Goal: Task Accomplishment & Management: Manage account settings

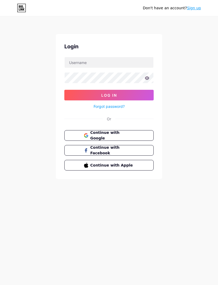
click at [73, 135] on button "Continue with Google" at bounding box center [108, 135] width 89 height 11
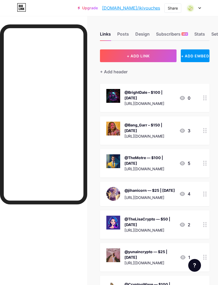
click at [126, 32] on div "Posts" at bounding box center [123, 36] width 12 height 10
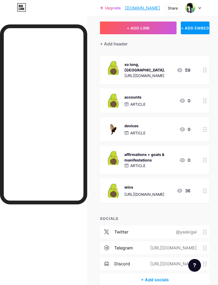
scroll to position [34, 0]
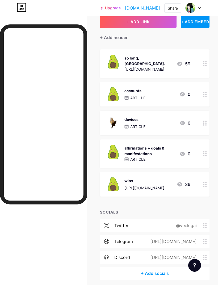
click at [190, 223] on div "@yeekigai" at bounding box center [186, 226] width 36 height 6
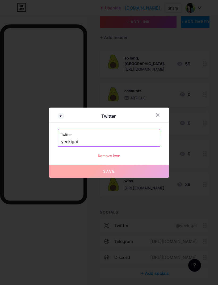
click at [69, 147] on input "yeekigai" at bounding box center [109, 142] width 96 height 9
click at [65, 147] on input "yeekigai" at bounding box center [109, 142] width 96 height 9
click at [64, 147] on input "yeekigai" at bounding box center [109, 142] width 96 height 9
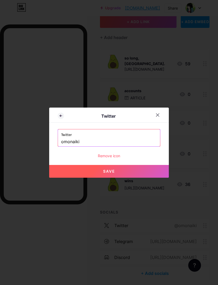
click at [63, 178] on button "Save" at bounding box center [109, 171] width 120 height 13
type input "https://twitter.com/omonaiki"
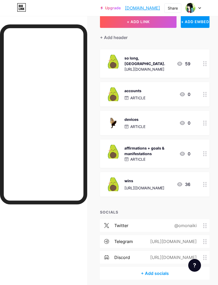
click at [190, 239] on div "https://t.me/yeekigai" at bounding box center [172, 242] width 61 height 6
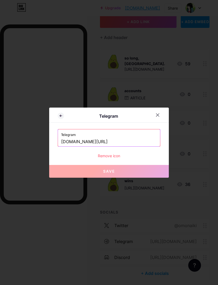
click at [81, 147] on input "t.me/yeekigai" at bounding box center [109, 142] width 96 height 9
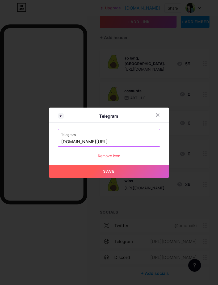
click at [59, 178] on button "Save" at bounding box center [109, 171] width 120 height 13
type input "https://t.me/omonaiki"
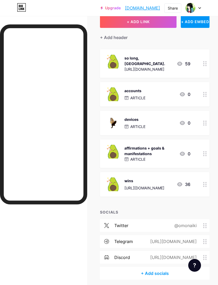
click at [183, 255] on div "https://discord.com/invite/1yeekigai" at bounding box center [172, 258] width 61 height 6
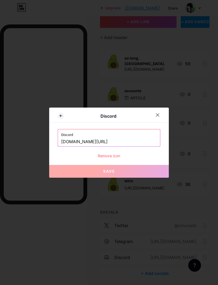
click at [157, 117] on icon at bounding box center [158, 115] width 4 height 4
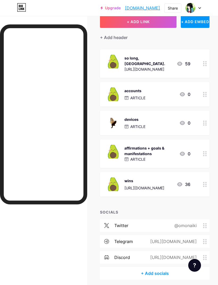
click at [152, 146] on div "affirmations + goals & manifestations" at bounding box center [150, 151] width 51 height 11
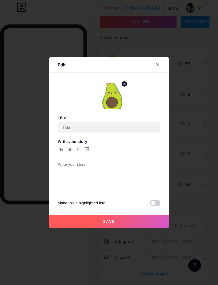
type input "affirmations + goals & manifestations"
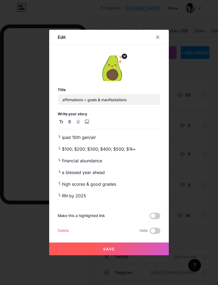
scroll to position [0, 0]
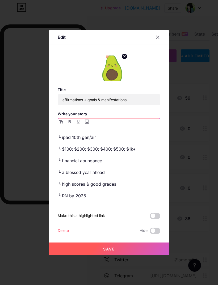
click at [94, 141] on p "╰ ipad 10th gen/air" at bounding box center [109, 137] width 102 height 7
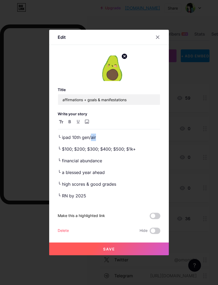
click at [160, 42] on div at bounding box center [158, 37] width 10 height 10
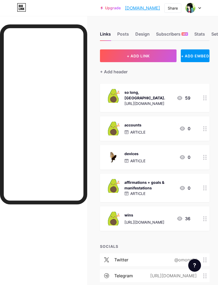
click at [160, 151] on div "devices ARTICLE 0" at bounding box center [148, 158] width 84 height 14
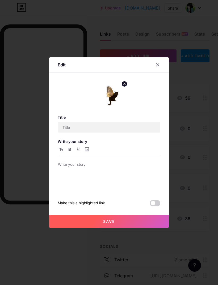
type input "devices"
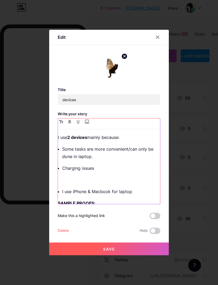
click at [72, 140] on strong "2 devices" at bounding box center [77, 137] width 20 height 5
click at [68, 160] on p "Some tasks are more convenient/can only be done in laptop." at bounding box center [111, 153] width 98 height 15
click at [97, 172] on p "Charging issues" at bounding box center [111, 168] width 98 height 7
click at [92, 172] on p "Charging issues" at bounding box center [111, 168] width 98 height 7
click at [102, 172] on p "Charging issues" at bounding box center [111, 168] width 98 height 7
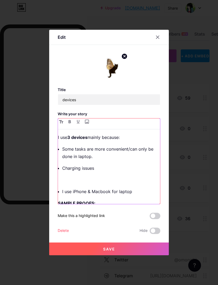
click at [103, 172] on p "Charging issues" at bounding box center [111, 168] width 98 height 7
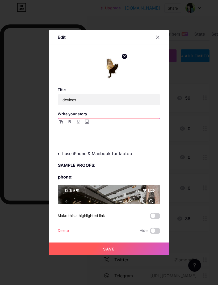
scroll to position [38, 0]
click at [90, 157] on p "I use iPhone & Macbook for laptop" at bounding box center [111, 153] width 98 height 7
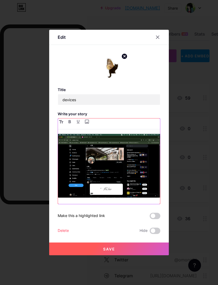
scroll to position [326, 0]
click at [69, 204] on div "I use 3 devices mainly because: Some tasks are more convenient/can only be done…" at bounding box center [109, 169] width 102 height 70
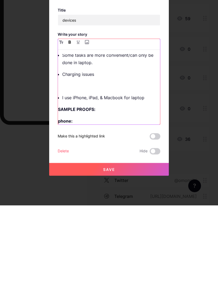
scroll to position [14, 0]
click at [64, 187] on strong "SAMPLE PROOFS:" at bounding box center [77, 189] width 38 height 5
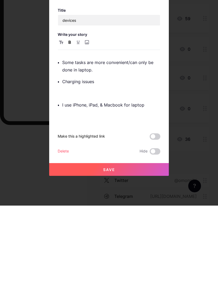
click at [65, 243] on button "Save" at bounding box center [109, 249] width 120 height 13
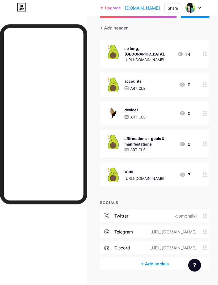
scroll to position [35, 0]
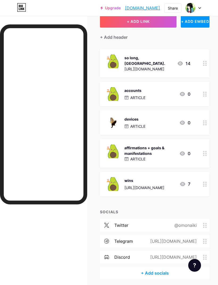
click at [157, 93] on div "accounts ARTICLE 0" at bounding box center [148, 94] width 84 height 14
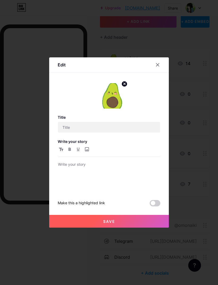
type input "accounts"
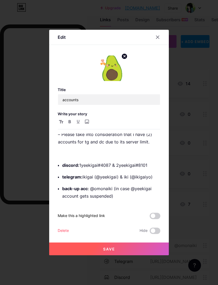
scroll to position [3, 0]
click at [146, 181] on p "telegram: ikigai (@yeekigai) & iki (@ikigaiyo)" at bounding box center [111, 176] width 98 height 7
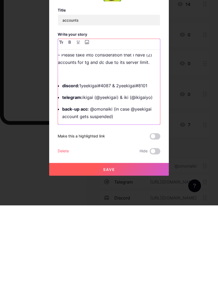
click at [106, 173] on p "telegram: ikigai (@yeekigai) & iki (@ikigaiyo)" at bounding box center [111, 176] width 98 height 7
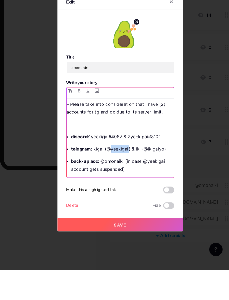
scroll to position [37, 0]
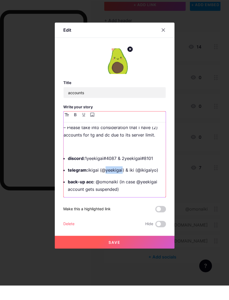
click at [94, 181] on p "telegram: ikigai (@yeekigai) & iki (@ikigaiyo)" at bounding box center [117, 184] width 98 height 7
click at [106, 181] on p "telegram: iki (@yeekigai) & iki (@ikigaiyo)" at bounding box center [117, 184] width 98 height 7
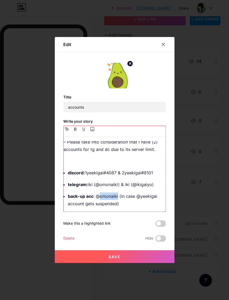
click at [75, 207] on p "back-up acc : @omonaiki (in case @yeekigai account gets suspended)" at bounding box center [117, 199] width 98 height 15
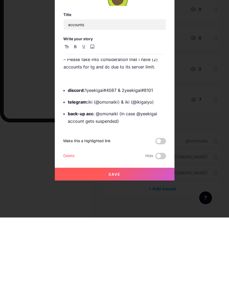
click at [80, 250] on button "Save" at bounding box center [115, 256] width 120 height 13
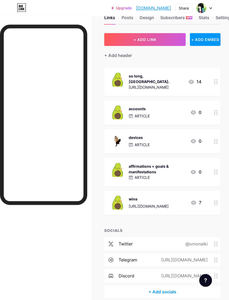
scroll to position [0, 0]
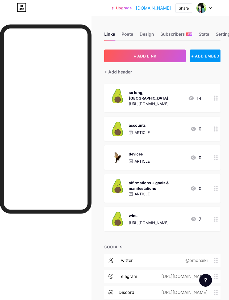
click at [131, 34] on div "Posts" at bounding box center [128, 36] width 12 height 10
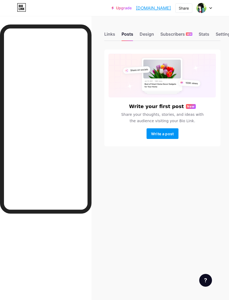
click at [148, 32] on div "Design" at bounding box center [147, 36] width 14 height 10
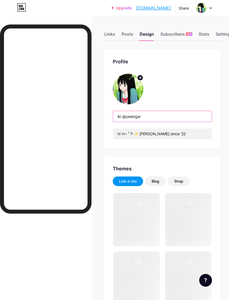
click at [156, 118] on input "iki @yeekigai" at bounding box center [162, 116] width 99 height 11
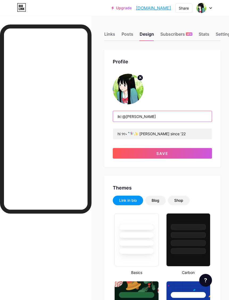
type input "iki @ye"
type input "#dfeed4"
type input "#cde8b5"
type input "#000000"
type input "iki @omonaiki"
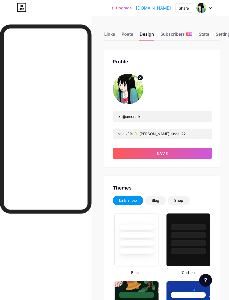
click at [130, 89] on img at bounding box center [128, 89] width 31 height 31
click at [184, 150] on button "Save" at bounding box center [162, 153] width 99 height 11
type input "#dfeed4"
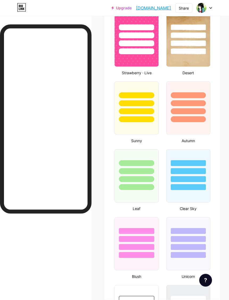
scroll to position [588, 0]
click at [202, 186] on div at bounding box center [188, 187] width 35 height 6
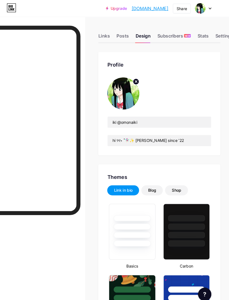
scroll to position [0, 4]
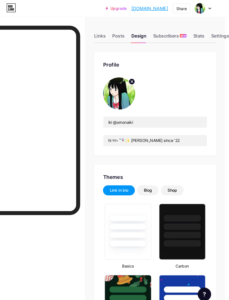
click at [212, 32] on div "Settings" at bounding box center [220, 36] width 17 height 10
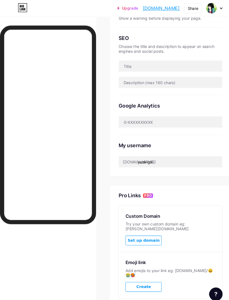
scroll to position [101, 0]
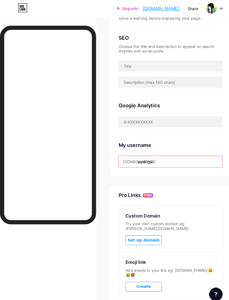
click at [184, 154] on input "yeekigai" at bounding box center [162, 153] width 99 height 11
click at [143, 155] on input "yeekigai" at bounding box center [162, 153] width 99 height 11
click at [144, 153] on input "yeekigai" at bounding box center [162, 153] width 99 height 11
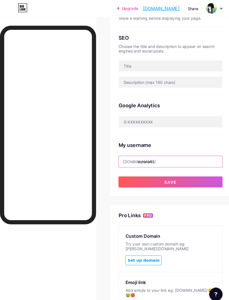
type input "omonaiki"
click at [177, 173] on button "Save" at bounding box center [162, 173] width 99 height 11
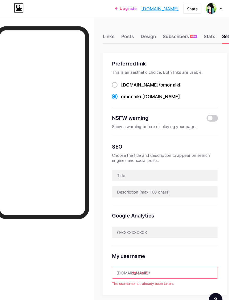
scroll to position [0, 0]
